Goal: Ask a question

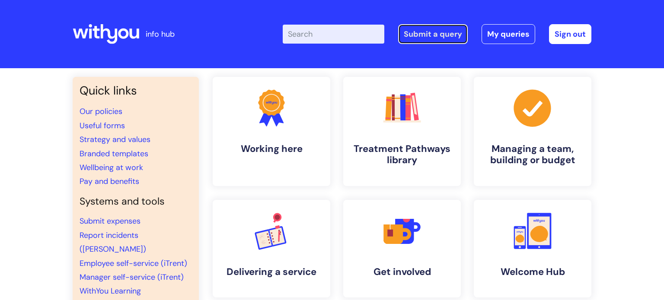
click at [416, 36] on link "Submit a query" at bounding box center [433, 34] width 70 height 20
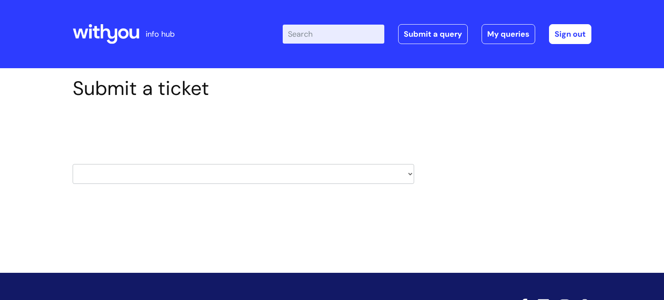
scroll to position [41, 0]
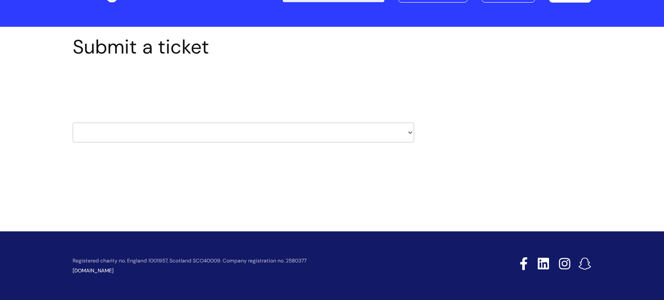
click at [323, 131] on select "HR / People IT and Support Clinical Drug Alerts Finance Accounts Data Support T…" at bounding box center [243, 133] width 341 height 20
select select "hr_/_people"
click at [73, 123] on select "HR / People IT and Support Clinical Drug Alerts Finance Accounts Data Support T…" at bounding box center [243, 133] width 341 height 20
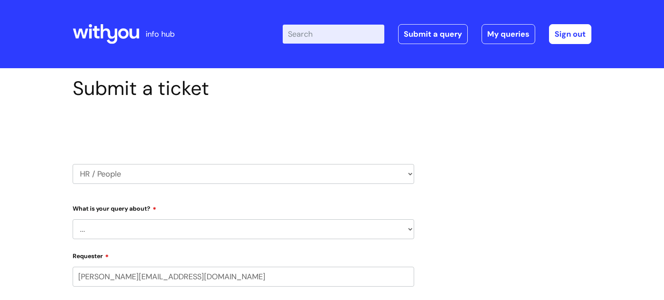
select select "80004157224"
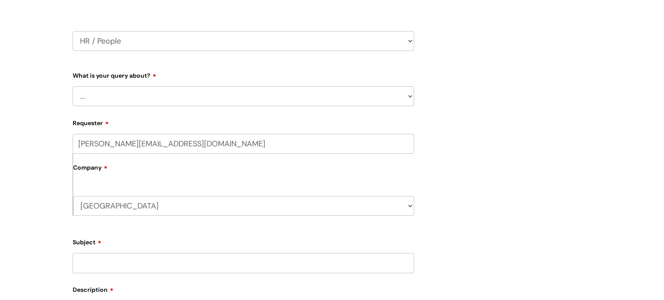
scroll to position [132, 0]
click at [179, 95] on select "... Absence Query Holiday Query Employee change request General HR Query iTrent…" at bounding box center [243, 98] width 341 height 20
select select "Pay Query"
click at [73, 88] on select "... Absence Query Holiday Query Employee change request General HR Query iTrent…" at bounding box center [243, 98] width 341 height 20
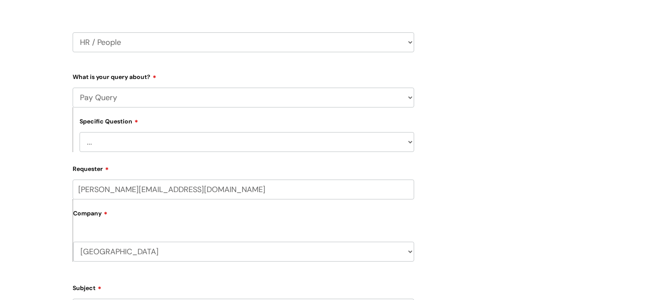
click at [112, 138] on select "... I don’t understand my payslip I think I have been overpaid I think I have b…" at bounding box center [247, 142] width 335 height 20
click at [9, 162] on div "Submit a ticket Select issue type HR / People IT and Support Clinical Drug Aler…" at bounding box center [332, 241] width 664 height 610
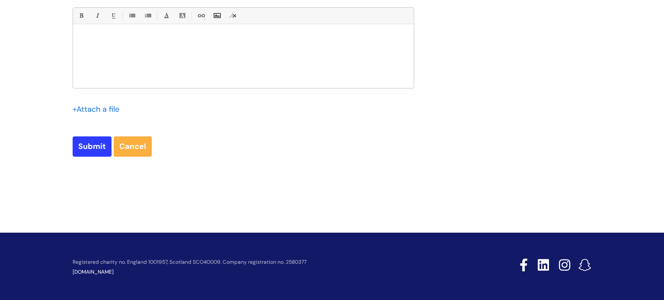
scroll to position [474, 0]
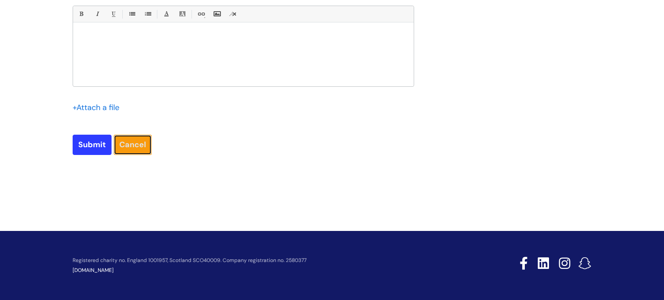
click at [129, 143] on link "Cancel" at bounding box center [133, 145] width 38 height 20
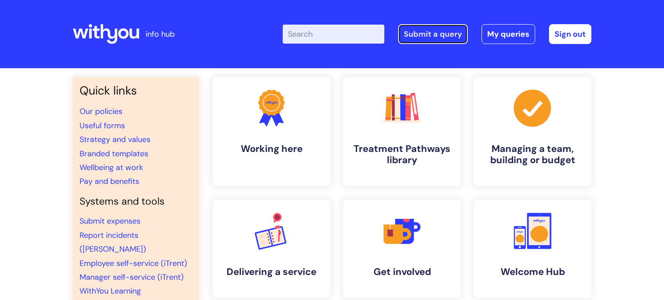
click at [450, 39] on link "Submit a query" at bounding box center [433, 34] width 70 height 20
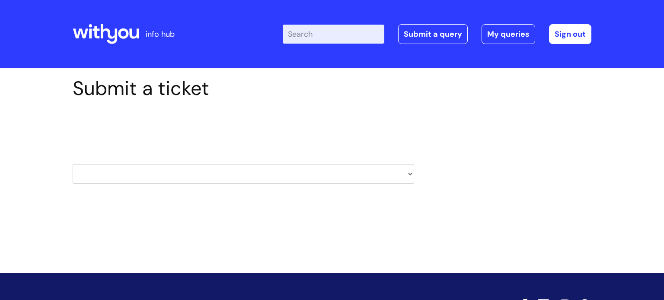
click at [286, 173] on select "HR / People IT and Support Clinical Drug Alerts Finance Accounts Data Support T…" at bounding box center [243, 174] width 341 height 20
